Goal: Task Accomplishment & Management: Manage account settings

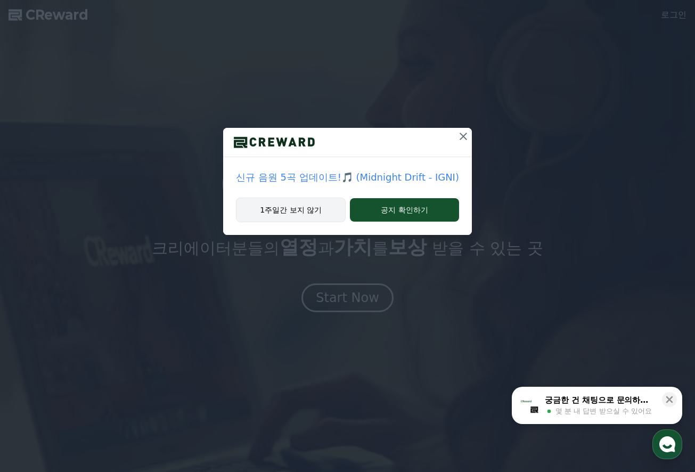
click at [298, 206] on button "1주일간 보지 않기" at bounding box center [291, 210] width 110 height 25
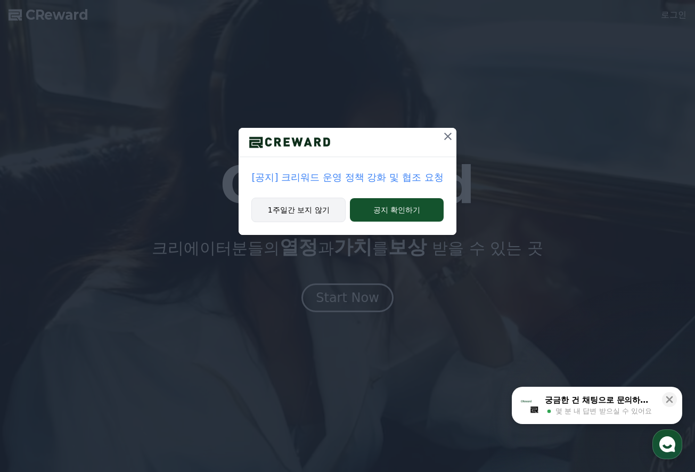
click at [310, 208] on button "1주일간 보지 않기" at bounding box center [299, 210] width 94 height 25
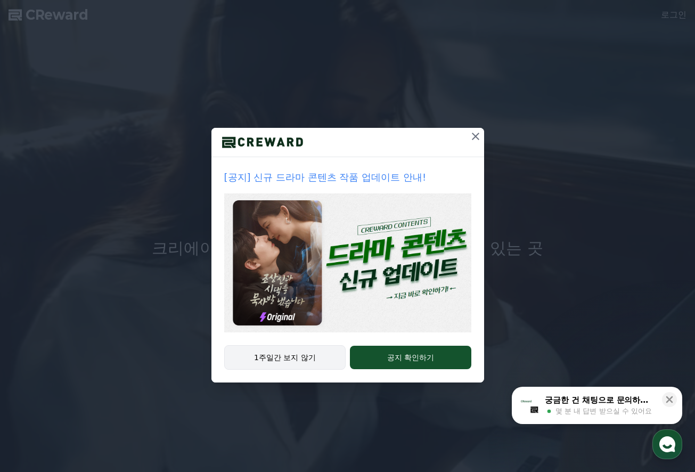
click at [287, 359] on button "1주일간 보지 않기" at bounding box center [285, 357] width 122 height 25
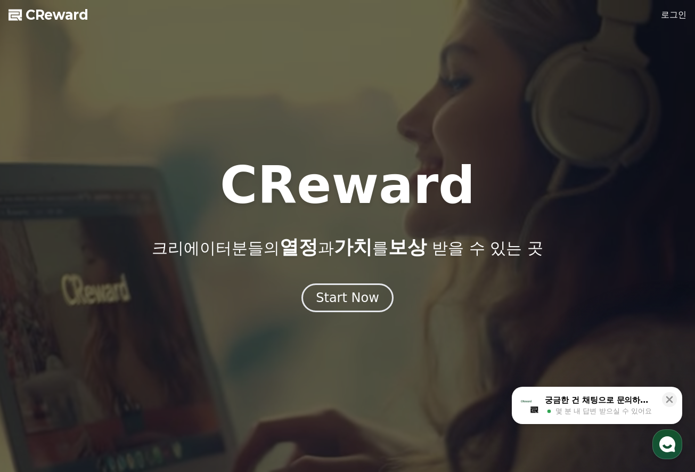
click at [673, 18] on link "로그인" at bounding box center [674, 15] width 26 height 13
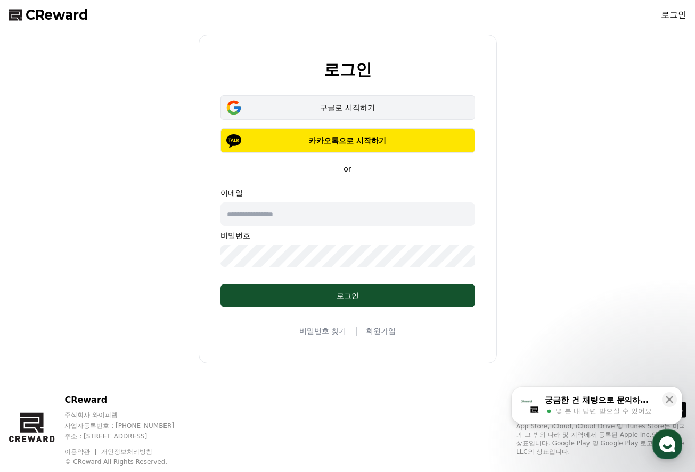
click at [296, 110] on div "구글로 시작하기" at bounding box center [348, 107] width 224 height 11
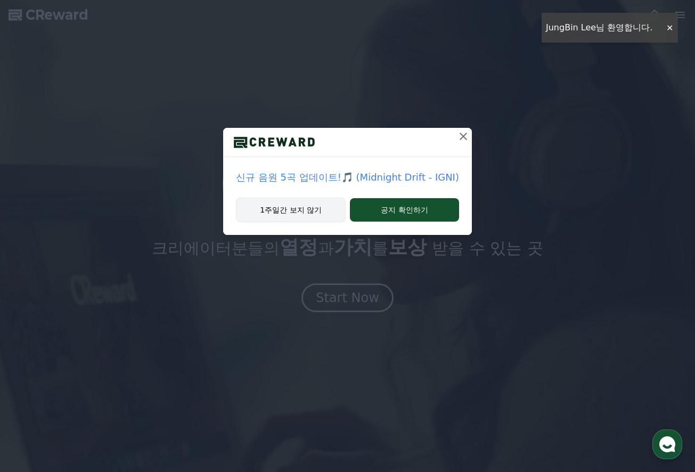
click at [282, 211] on button "1주일간 보지 않기" at bounding box center [291, 210] width 110 height 25
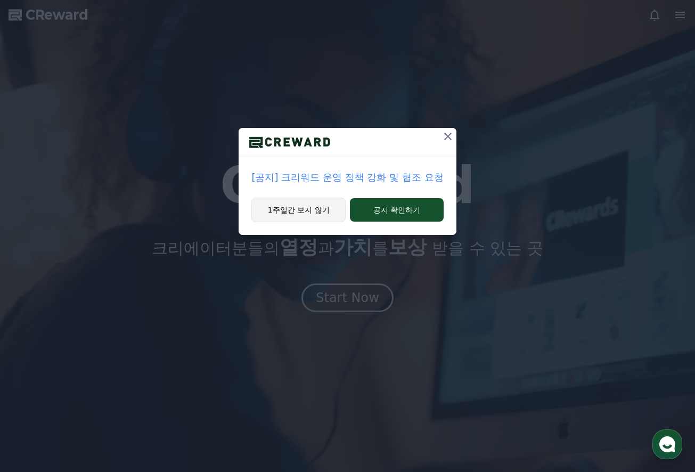
click at [284, 211] on button "1주일간 보지 않기" at bounding box center [299, 210] width 94 height 25
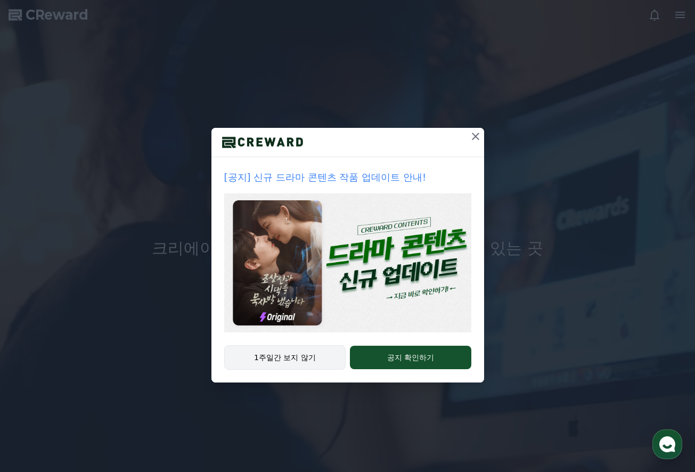
click at [313, 351] on button "1주일간 보지 않기" at bounding box center [285, 357] width 122 height 25
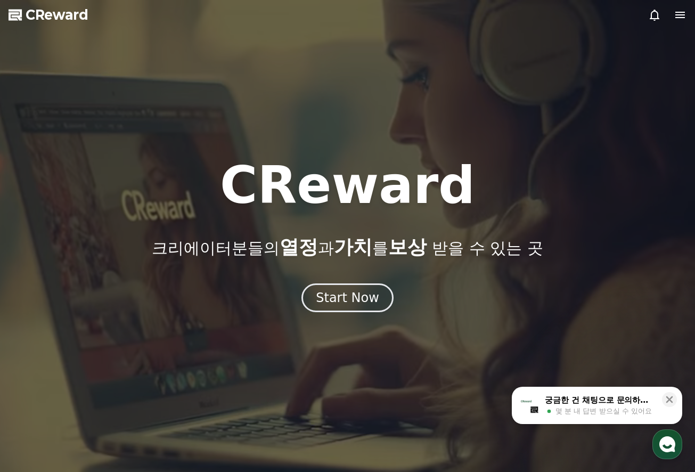
click at [684, 13] on icon at bounding box center [681, 15] width 10 height 6
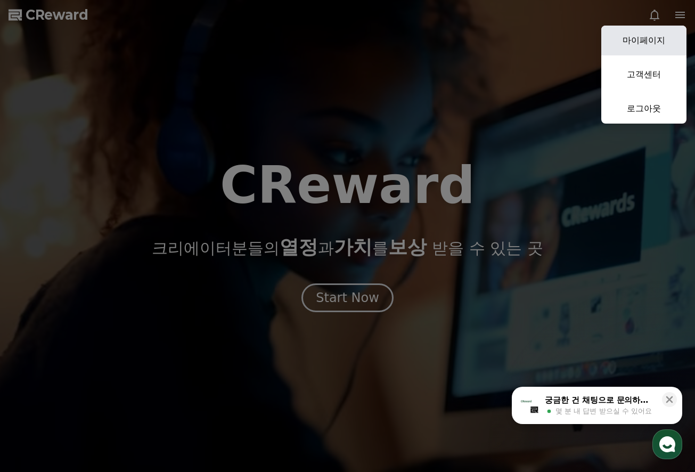
click at [645, 36] on link "마이페이지" at bounding box center [644, 41] width 85 height 30
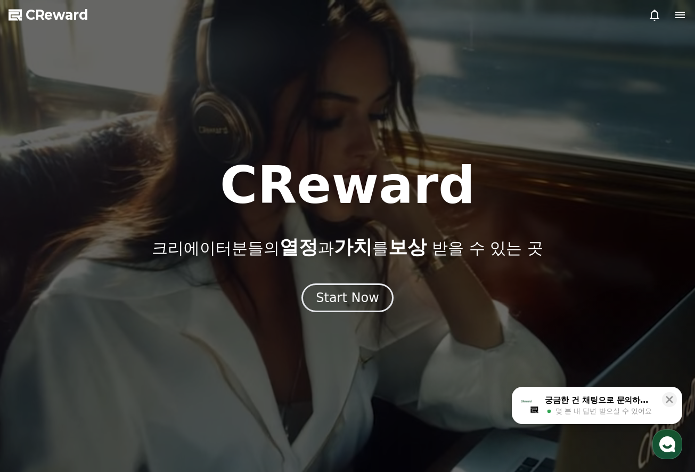
select select "**********"
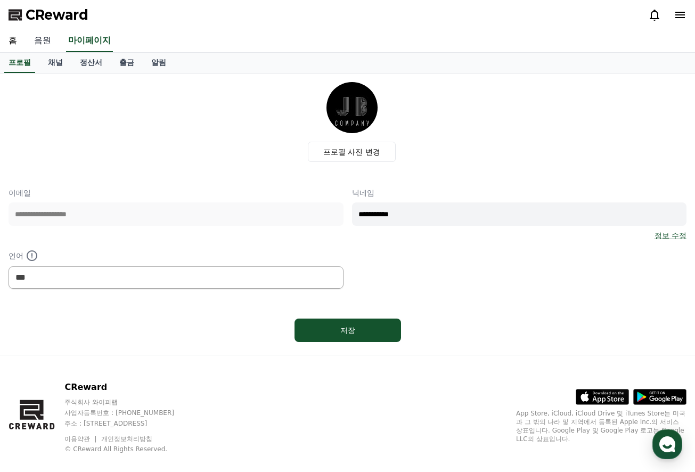
click at [42, 44] on link "음원" at bounding box center [43, 41] width 34 height 22
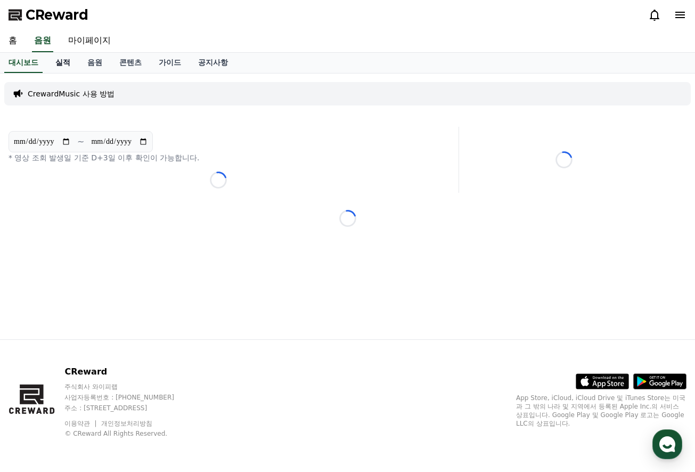
click at [50, 64] on link "실적" at bounding box center [63, 63] width 32 height 20
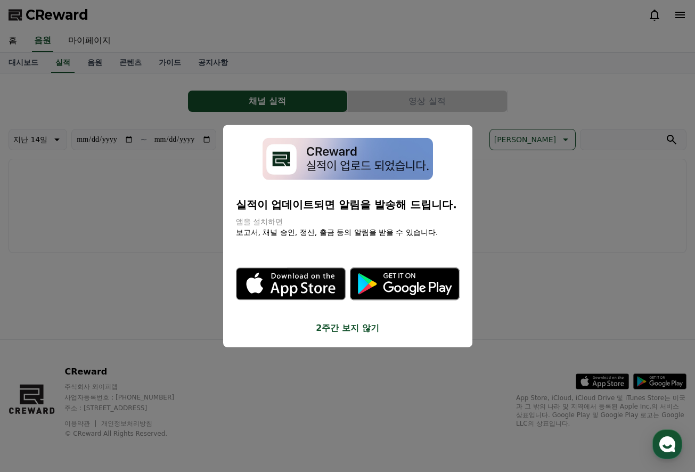
click at [74, 44] on button "close modal" at bounding box center [347, 236] width 695 height 472
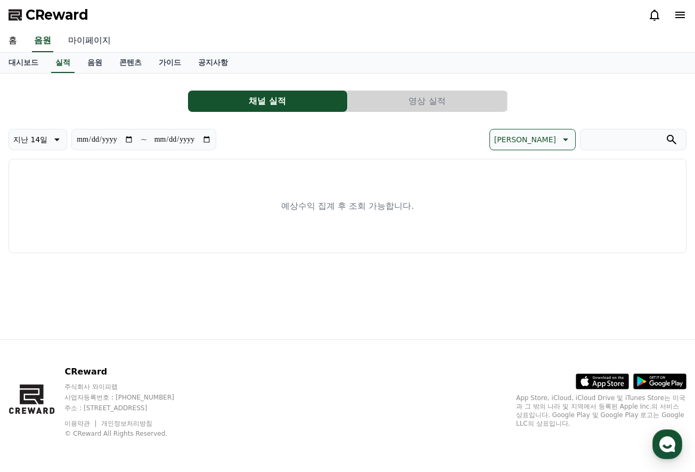
click at [77, 42] on link "마이페이지" at bounding box center [90, 41] width 60 height 22
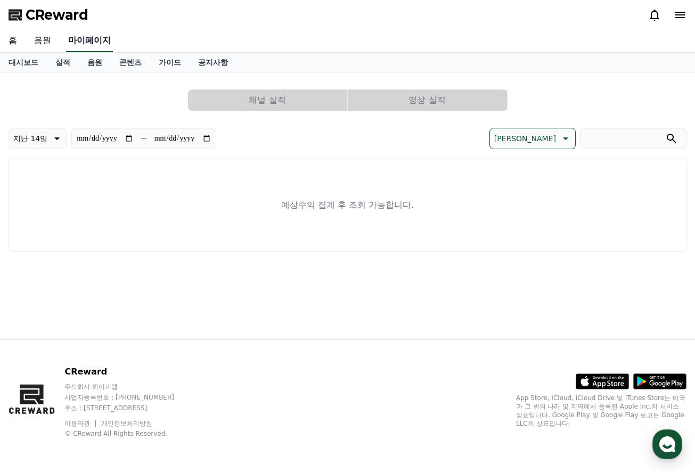
select select "**********"
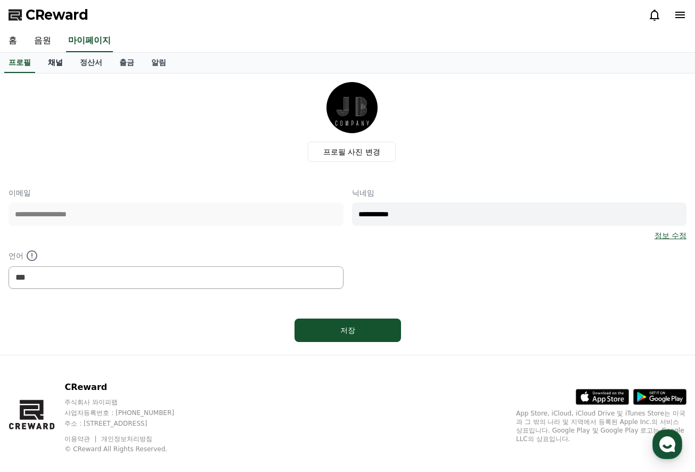
click at [54, 61] on link "채널" at bounding box center [55, 63] width 32 height 20
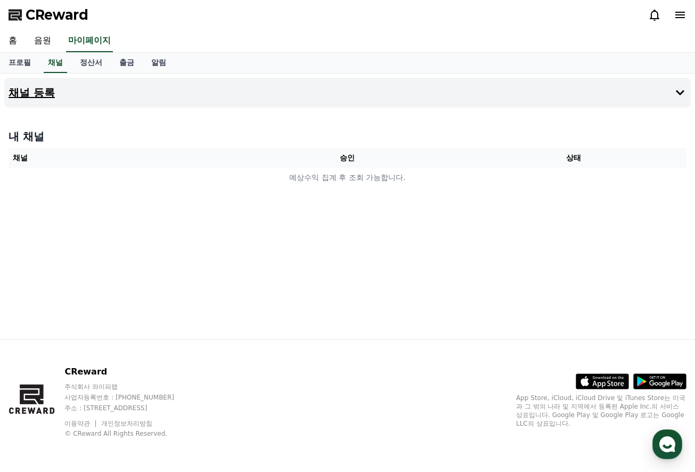
click at [22, 92] on h4 "채널 등록" at bounding box center [32, 93] width 46 height 12
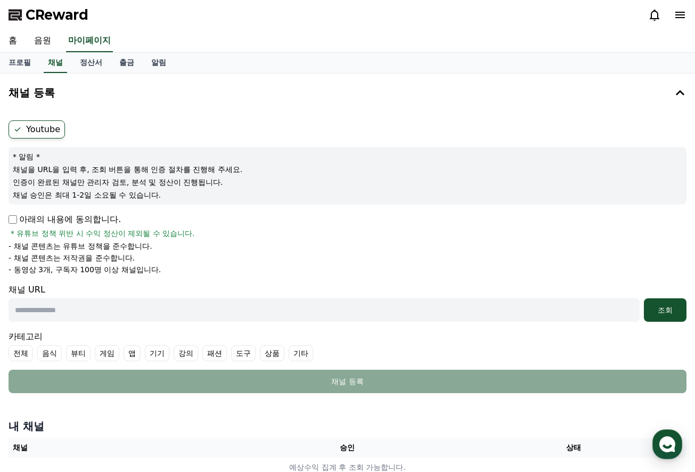
click at [18, 218] on p "아래의 내용에 동의합니다." at bounding box center [65, 219] width 112 height 13
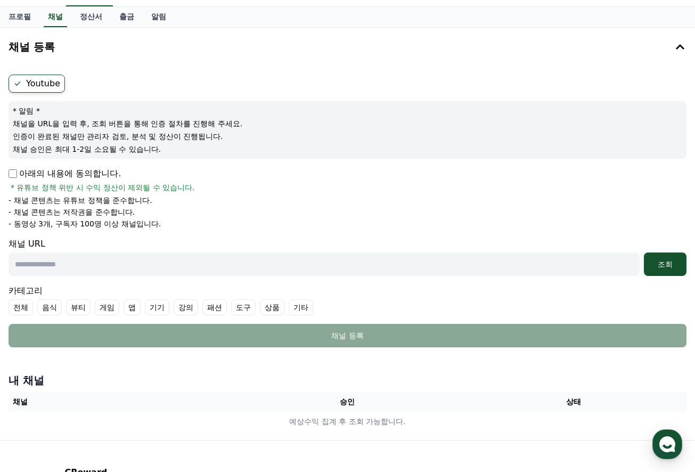
scroll to position [47, 0]
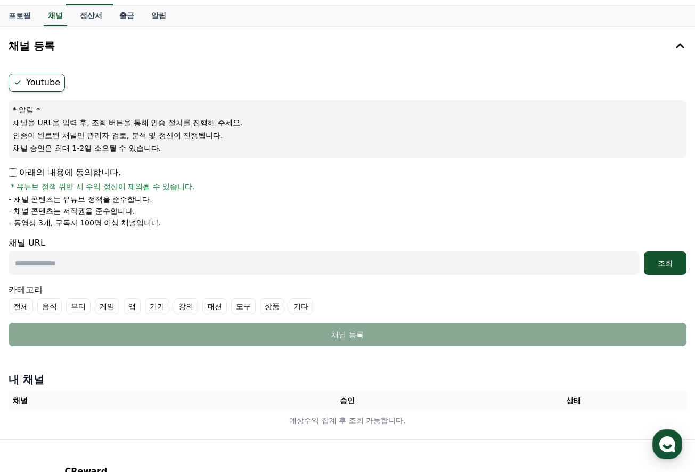
click at [141, 263] on input "text" at bounding box center [324, 263] width 631 height 23
paste input "**********"
type input "**********"
click at [666, 263] on div "조회" at bounding box center [666, 263] width 34 height 11
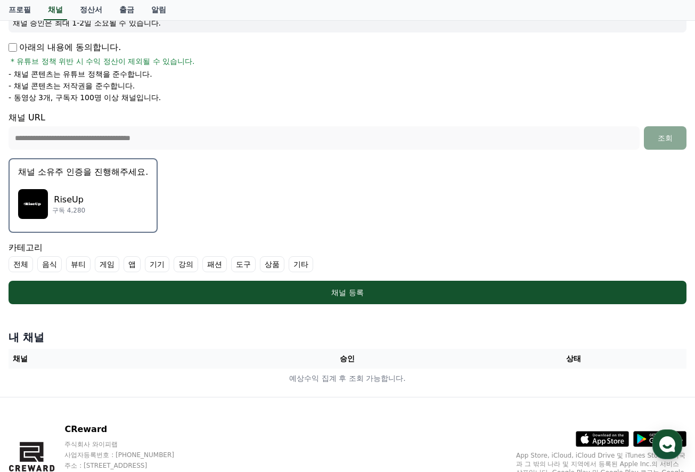
scroll to position [173, 0]
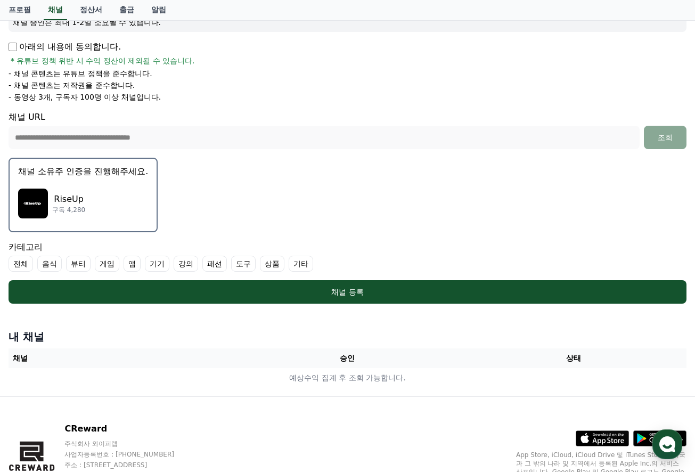
click at [60, 198] on p "RiseUp" at bounding box center [68, 199] width 33 height 13
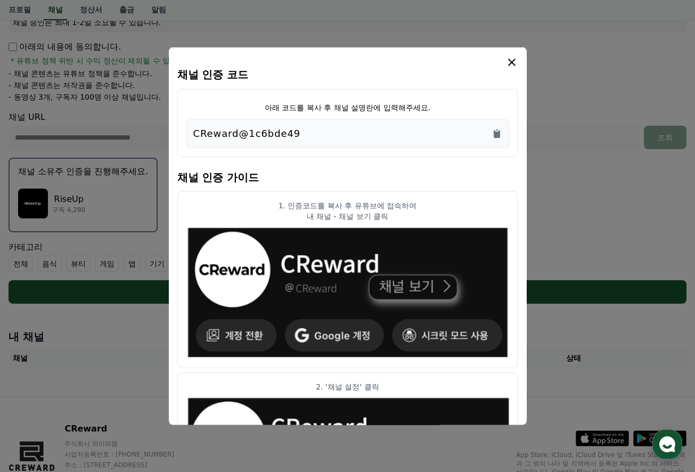
scroll to position [0, 0]
click at [497, 135] on icon "Copy to clipboard" at bounding box center [497, 134] width 6 height 8
click at [512, 61] on icon "modal" at bounding box center [511, 62] width 7 height 7
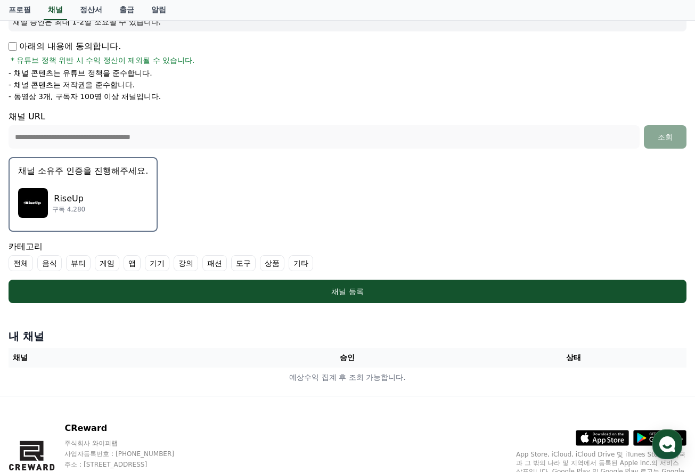
click at [388, 209] on form "**********" at bounding box center [348, 125] width 678 height 356
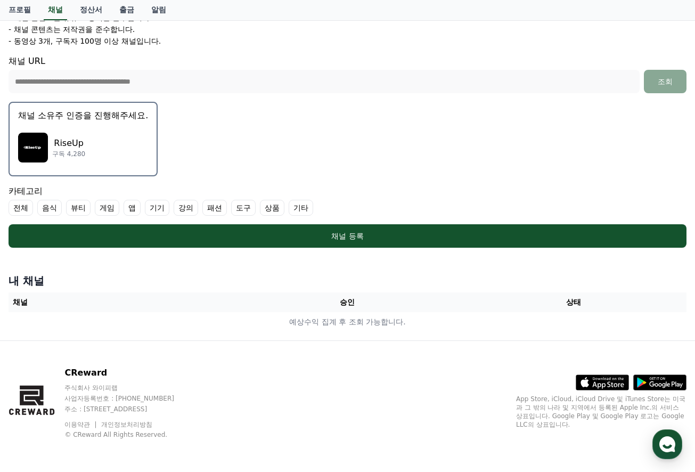
scroll to position [228, 0]
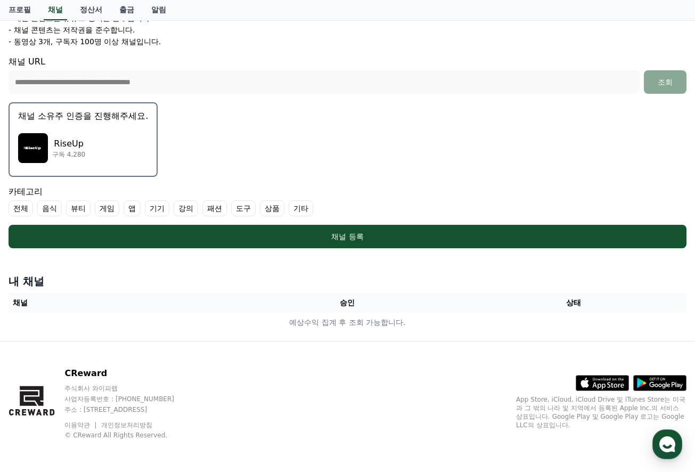
click at [289, 208] on label "기타" at bounding box center [301, 208] width 25 height 16
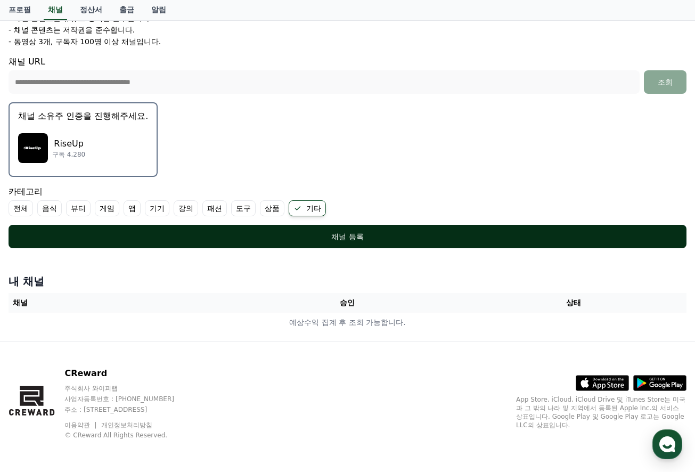
click at [314, 231] on div "채널 등록" at bounding box center [348, 236] width 636 height 11
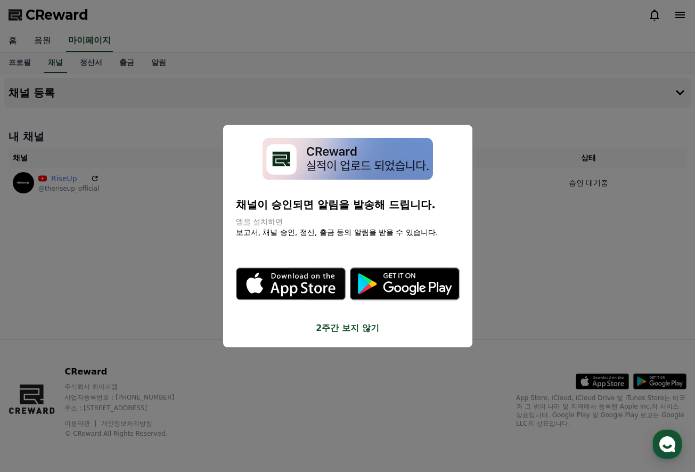
click at [346, 321] on button "2주간 보지 않기" at bounding box center [348, 327] width 224 height 13
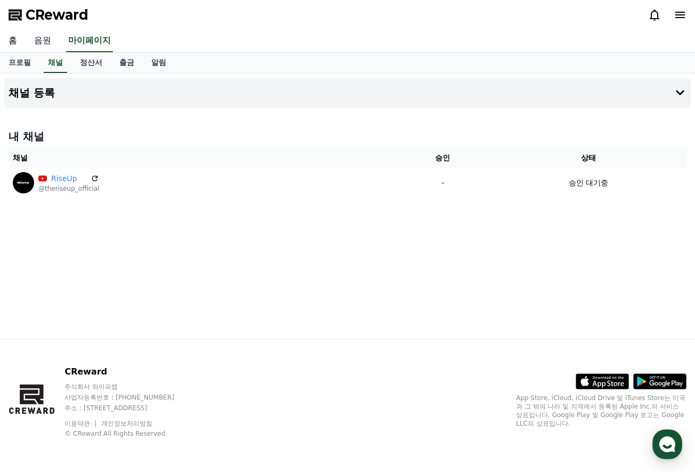
click at [39, 38] on link "음원" at bounding box center [43, 41] width 34 height 22
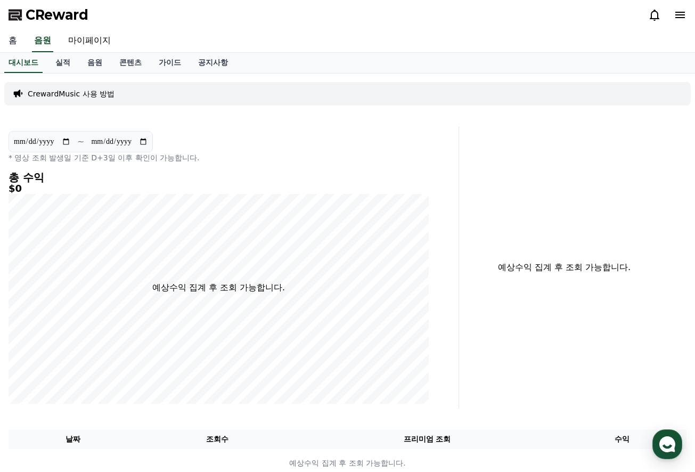
click at [12, 42] on link "홈" at bounding box center [13, 41] width 26 height 22
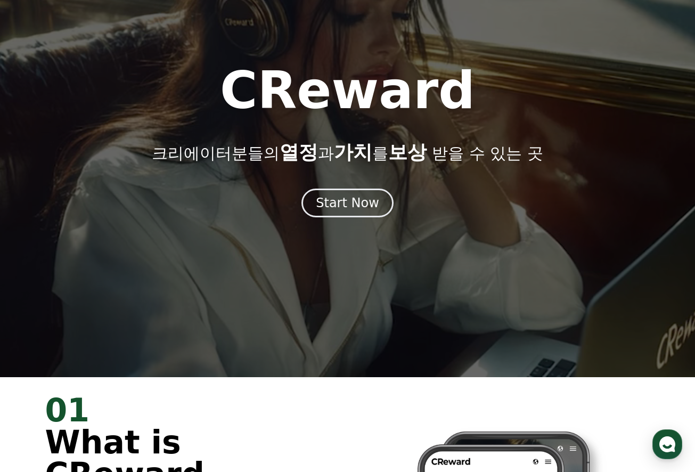
scroll to position [95, 0]
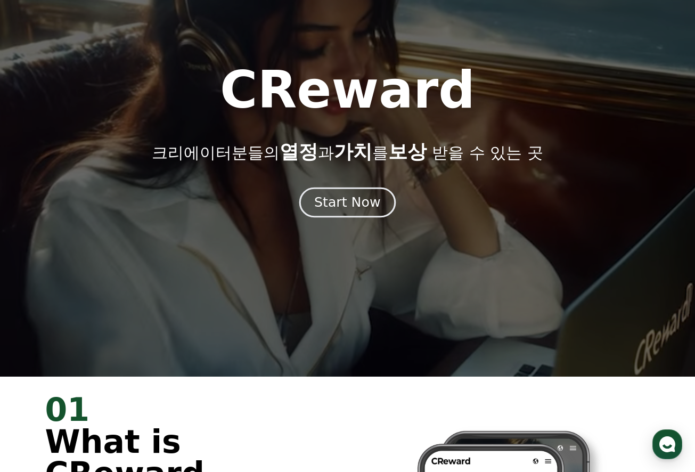
click at [352, 200] on div "Start Now" at bounding box center [347, 202] width 66 height 18
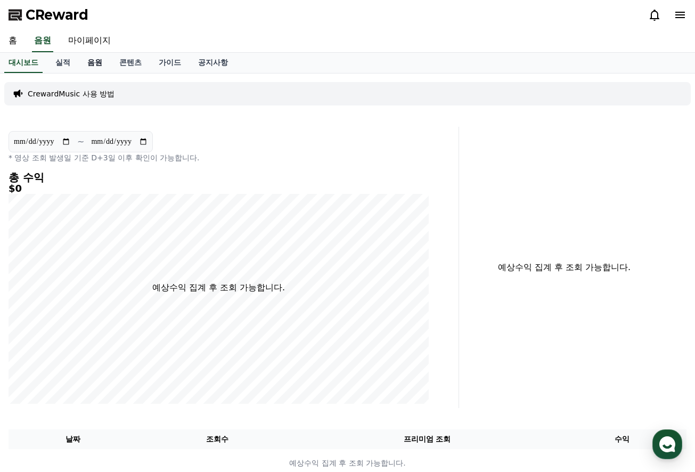
click at [82, 60] on link "음원" at bounding box center [95, 63] width 32 height 20
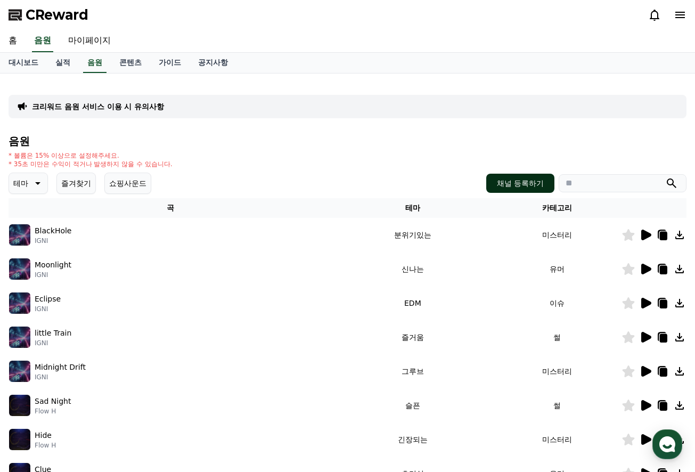
click at [516, 179] on button "채널 등록하기" at bounding box center [521, 183] width 68 height 19
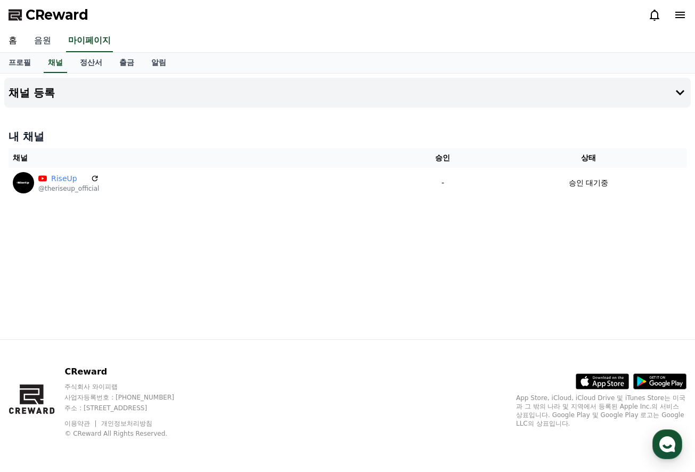
click at [41, 43] on link "음원" at bounding box center [43, 41] width 34 height 22
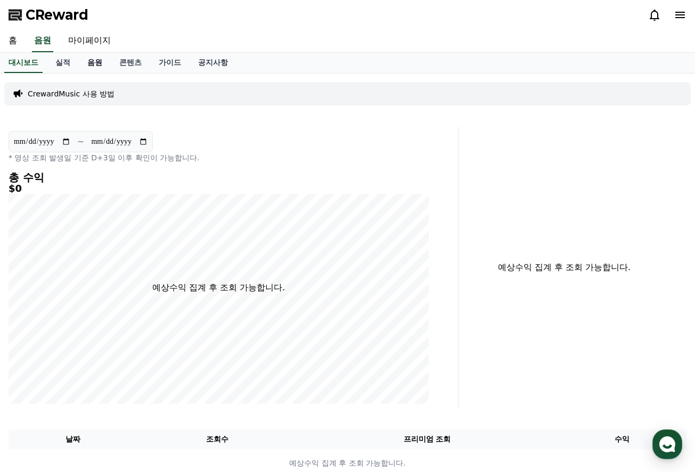
click at [87, 62] on link "음원" at bounding box center [95, 63] width 32 height 20
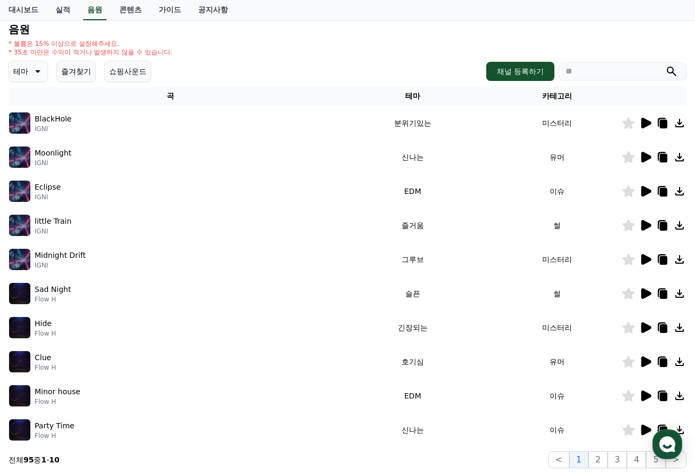
scroll to position [114, 0]
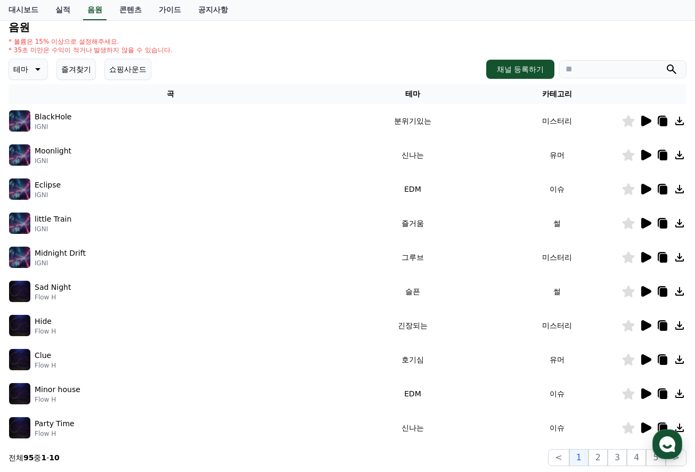
click at [646, 122] on icon at bounding box center [647, 121] width 10 height 11
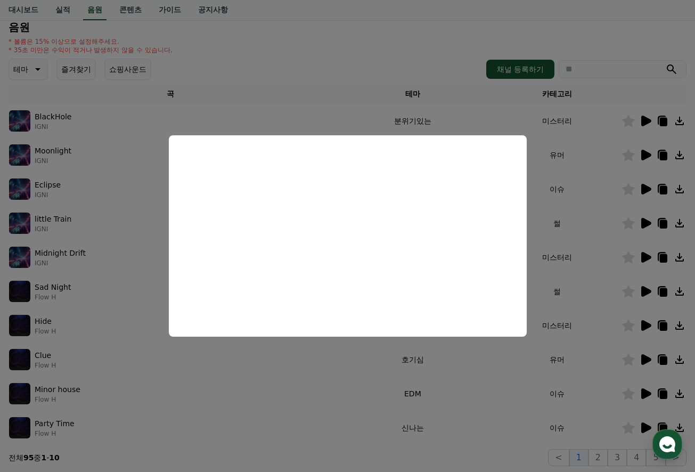
click at [592, 156] on button "close modal" at bounding box center [347, 236] width 695 height 472
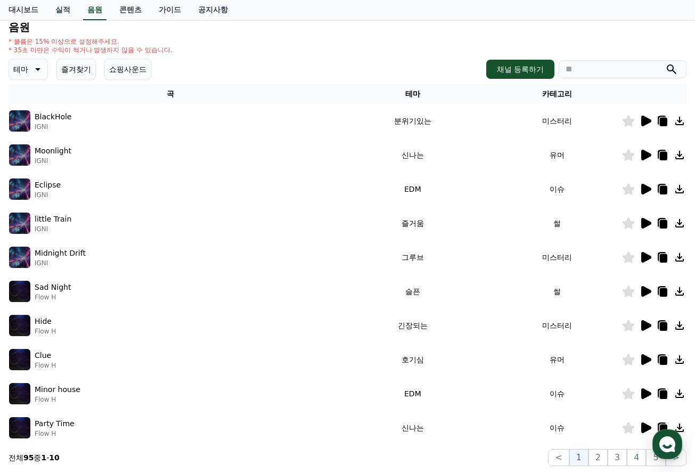
click at [647, 153] on icon at bounding box center [647, 155] width 10 height 11
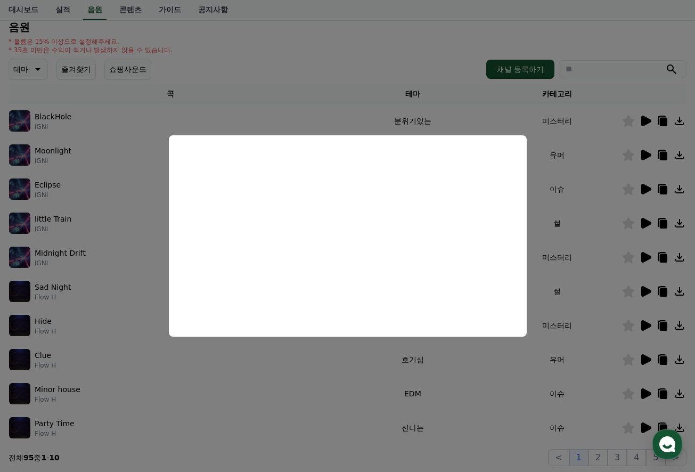
click at [404, 69] on button "close modal" at bounding box center [347, 236] width 695 height 472
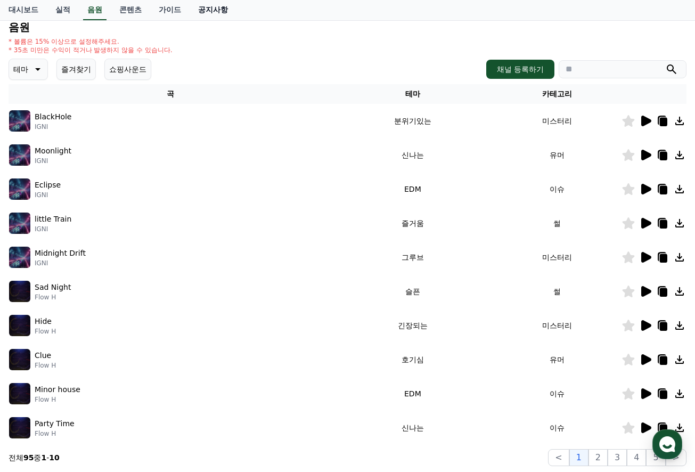
click at [190, 9] on link "공지사항" at bounding box center [213, 10] width 47 height 20
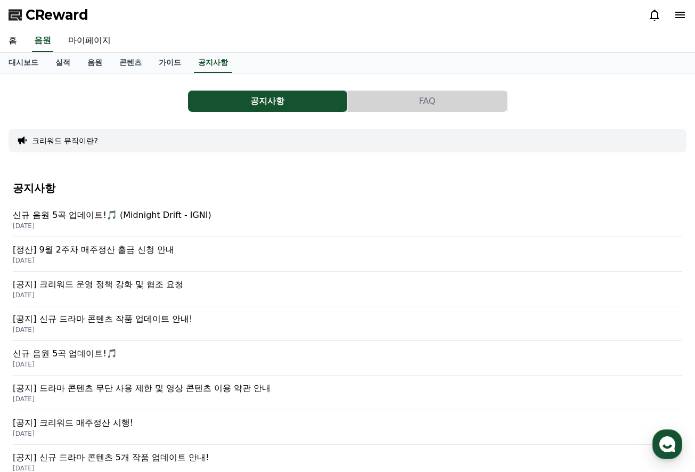
click at [110, 282] on p "[공지] 크리워드 운영 정책 강화 및 협조 요청" at bounding box center [348, 284] width 670 height 13
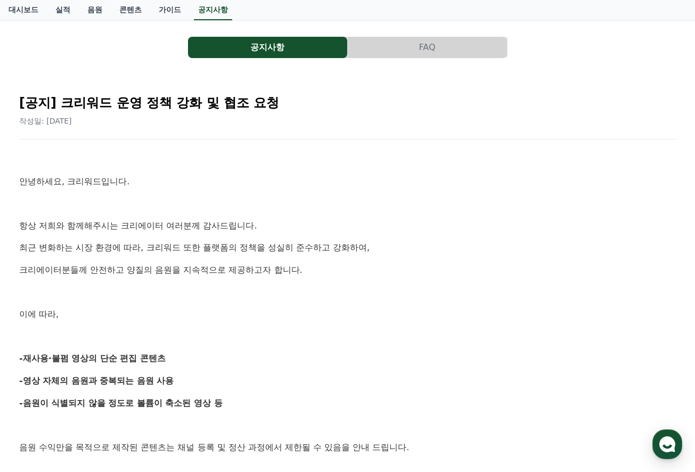
scroll to position [53, 0]
click at [159, 10] on link "가이드" at bounding box center [169, 10] width 39 height 20
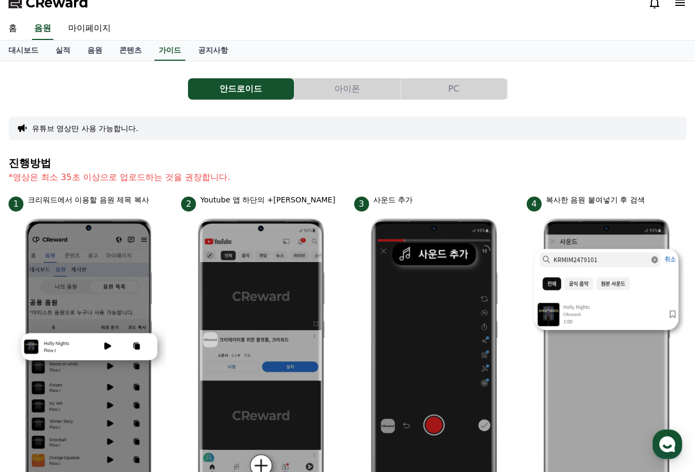
scroll to position [13, 0]
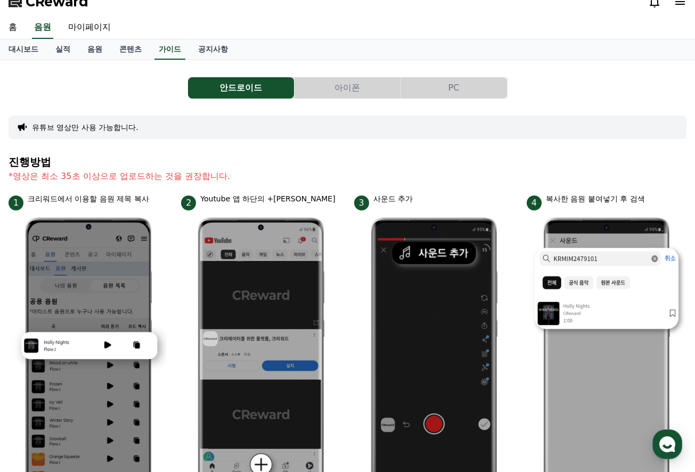
click at [352, 82] on button "아이폰" at bounding box center [348, 87] width 106 height 21
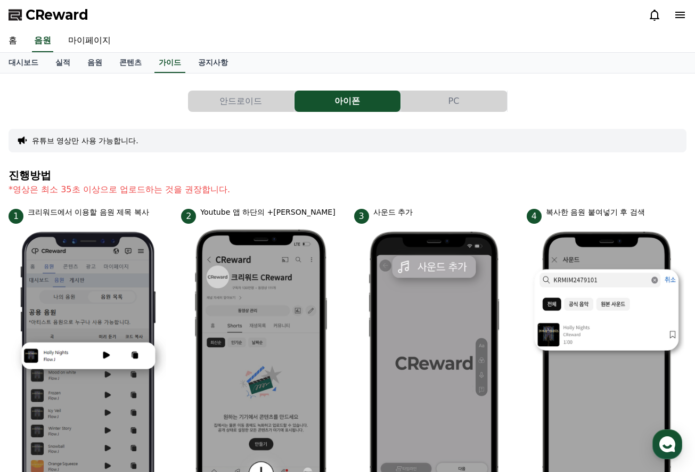
click at [428, 100] on button "PC" at bounding box center [454, 101] width 106 height 21
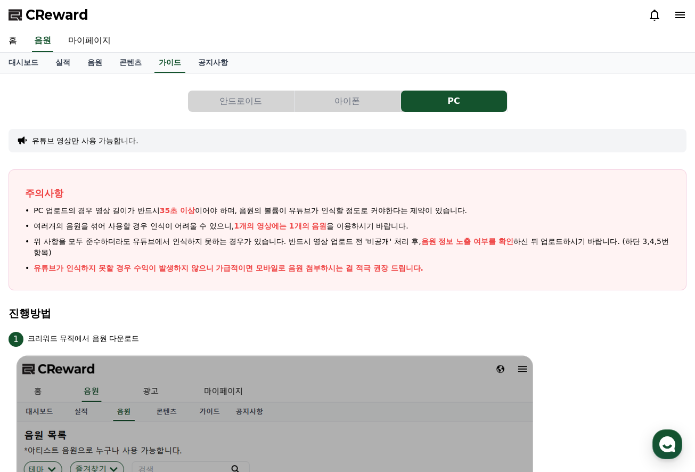
click at [340, 97] on button "아이폰" at bounding box center [348, 101] width 106 height 21
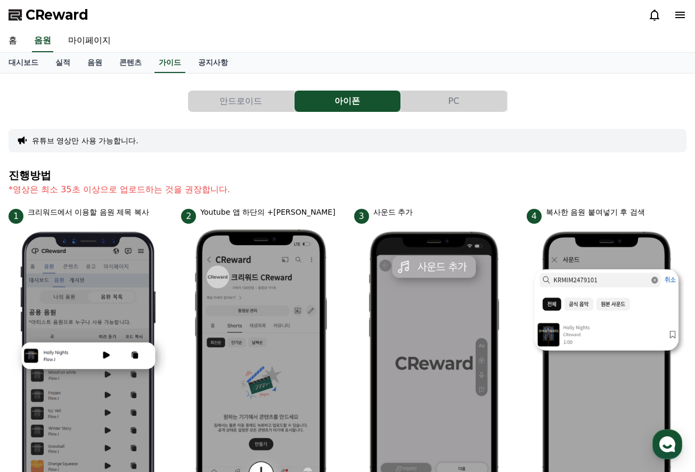
click at [452, 93] on button "PC" at bounding box center [454, 101] width 106 height 21
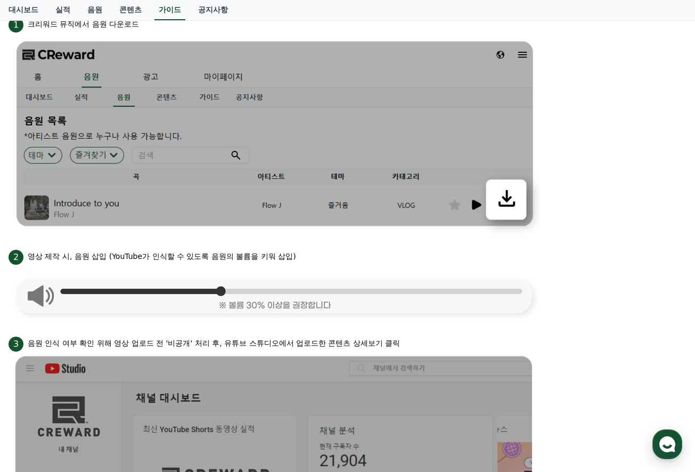
scroll to position [311, 0]
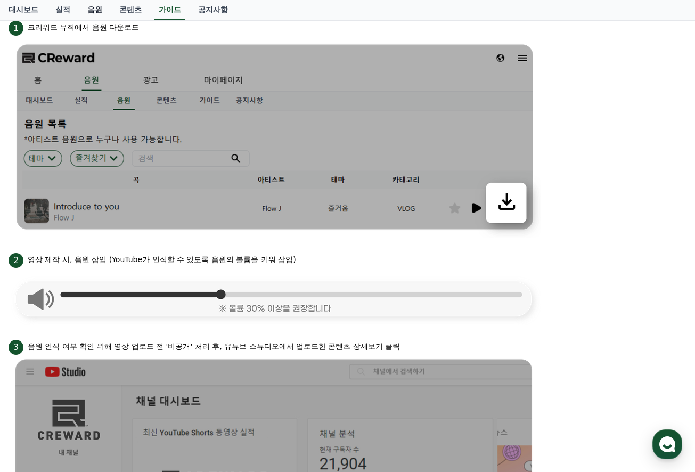
click at [96, 7] on link "음원" at bounding box center [95, 10] width 32 height 20
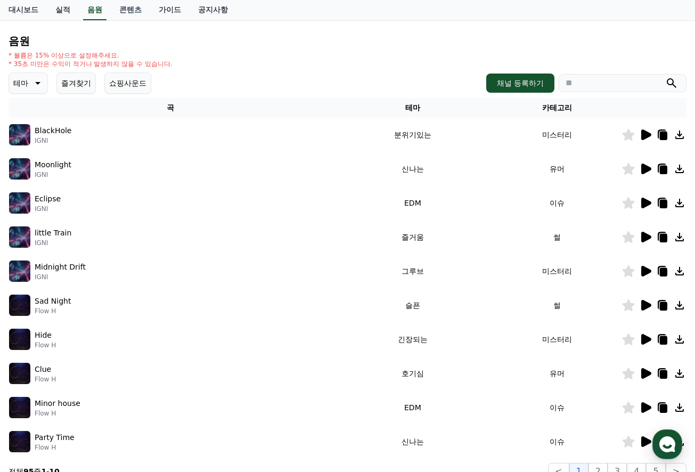
scroll to position [101, 0]
click at [640, 201] on icon at bounding box center [645, 202] width 13 height 13
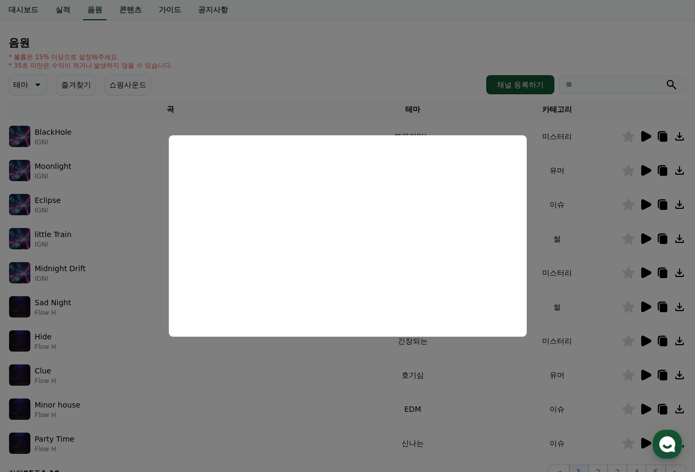
scroll to position [98, 0]
click at [365, 368] on button "close modal" at bounding box center [347, 236] width 695 height 472
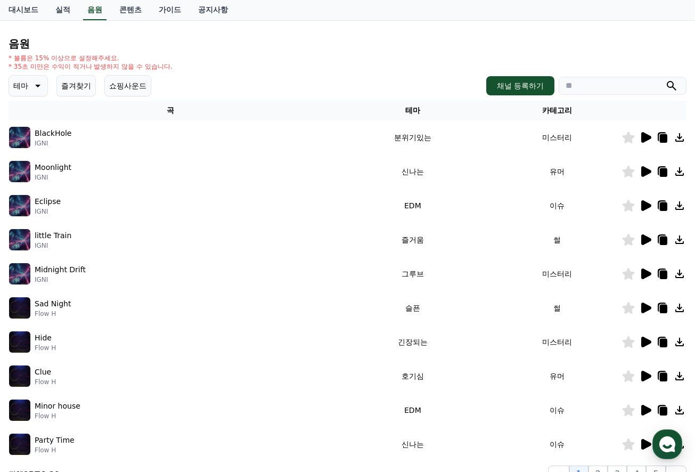
click at [646, 206] on icon at bounding box center [647, 205] width 10 height 11
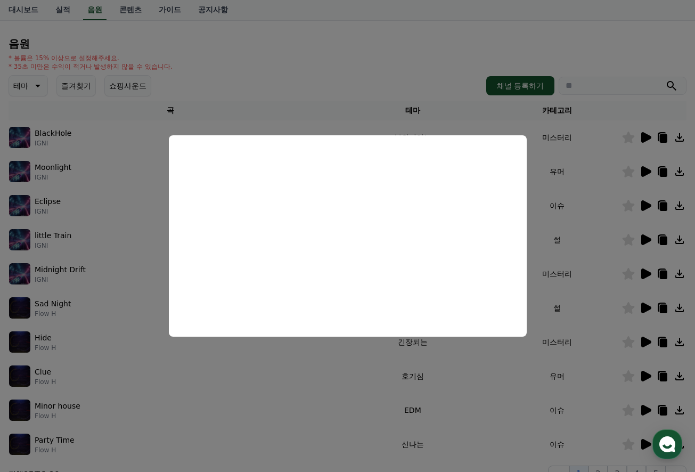
click at [555, 192] on button "close modal" at bounding box center [347, 236] width 695 height 472
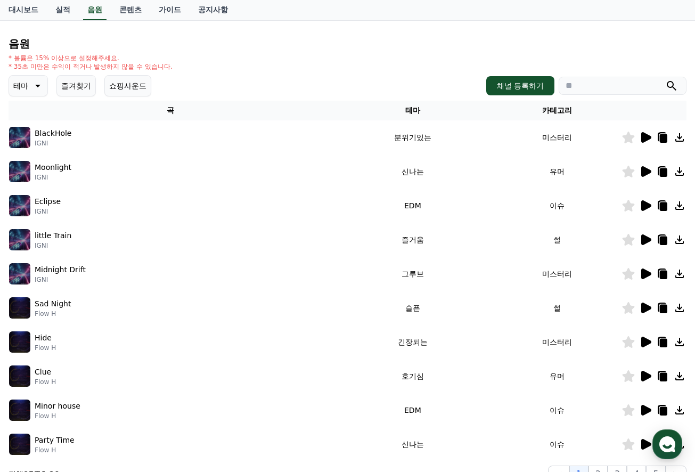
click at [680, 205] on icon at bounding box center [680, 205] width 9 height 9
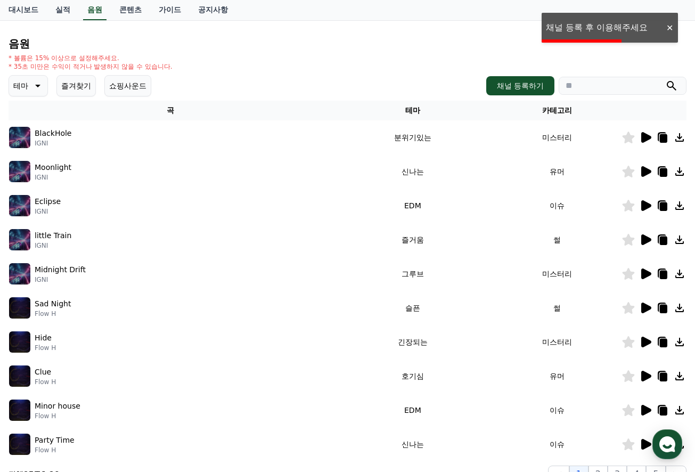
click at [668, 26] on div at bounding box center [669, 28] width 17 height 10
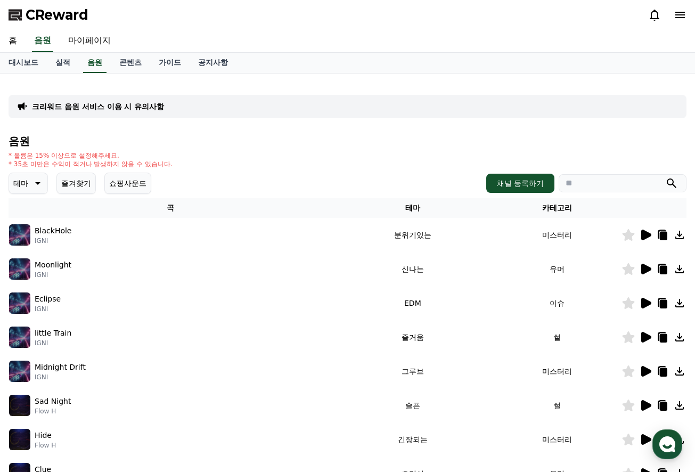
scroll to position [0, 0]
click at [25, 58] on link "대시보드" at bounding box center [23, 63] width 47 height 20
